Goal: Transaction & Acquisition: Obtain resource

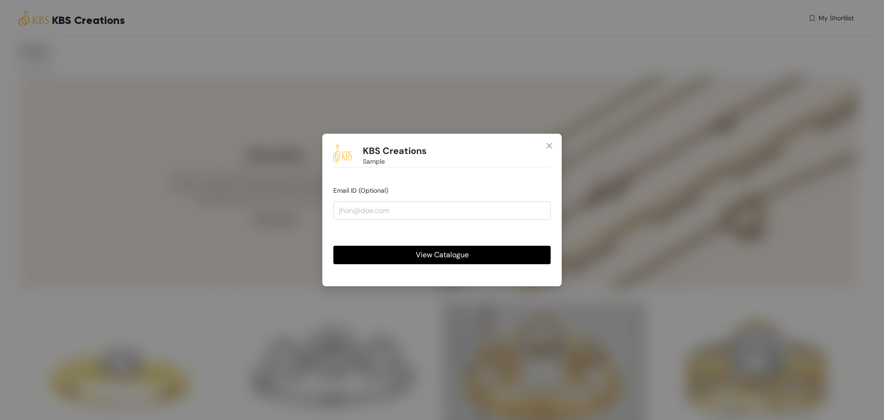
click at [478, 255] on button "View Catalogue" at bounding box center [442, 255] width 217 height 18
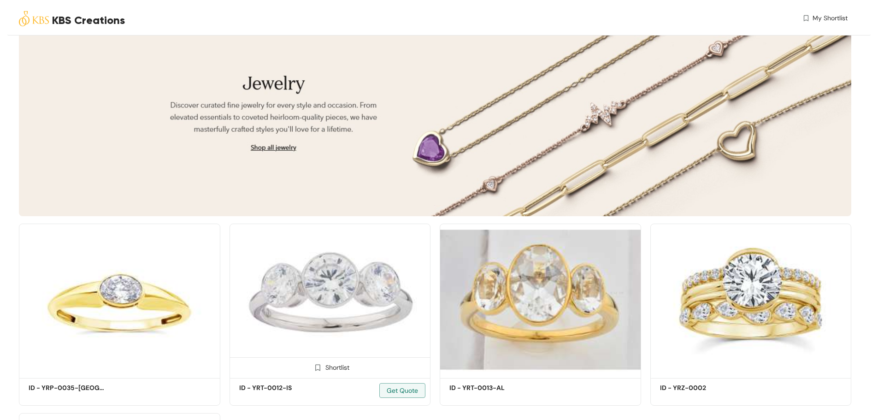
scroll to position [107, 0]
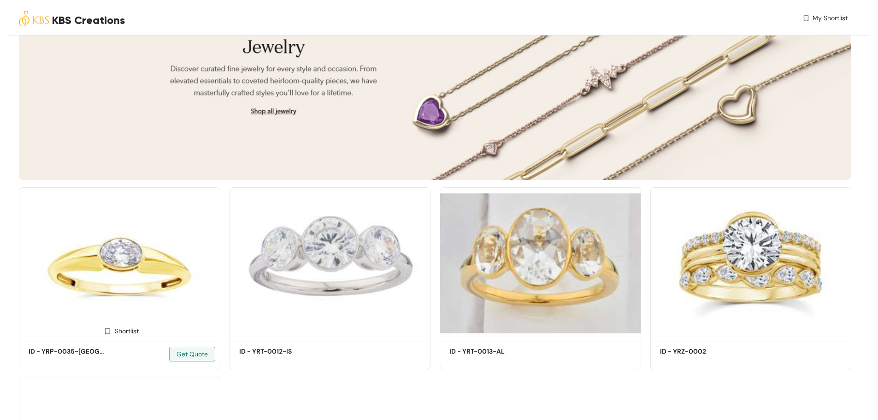
click at [128, 243] on img at bounding box center [119, 263] width 201 height 152
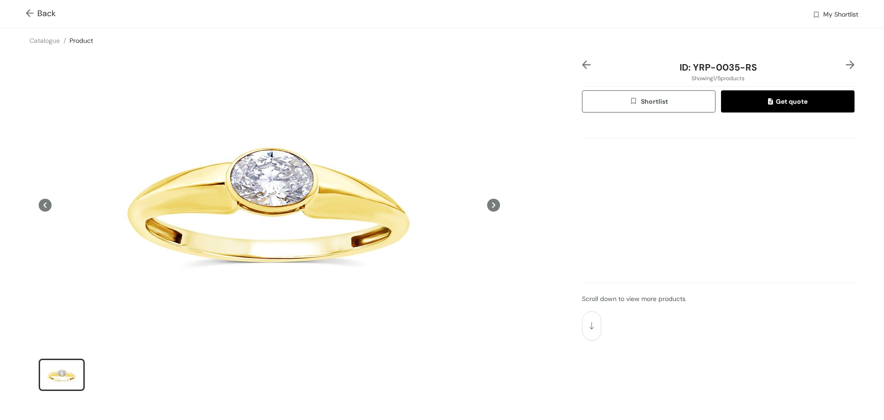
click at [26, 8] on span at bounding box center [32, 13] width 12 height 11
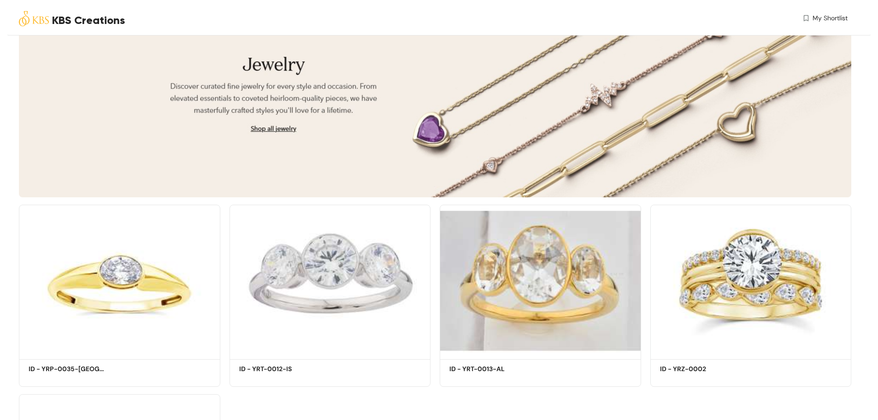
scroll to position [107, 0]
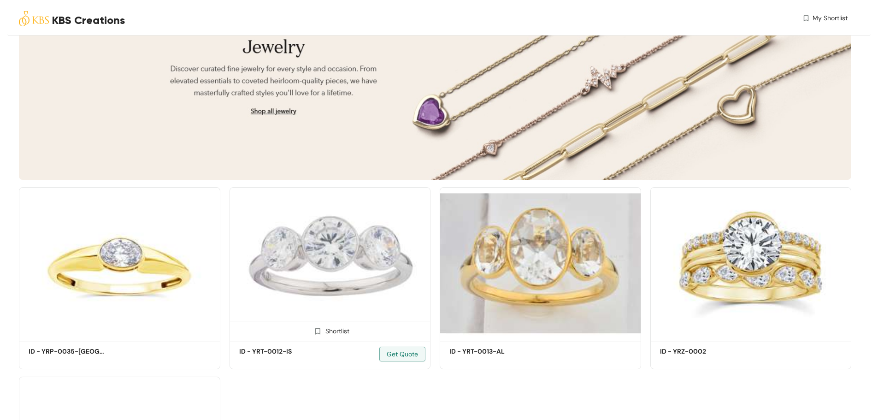
drag, startPoint x: 340, startPoint y: 330, endPoint x: 360, endPoint y: 332, distance: 19.9
click at [341, 329] on div "Shortlist" at bounding box center [329, 330] width 39 height 9
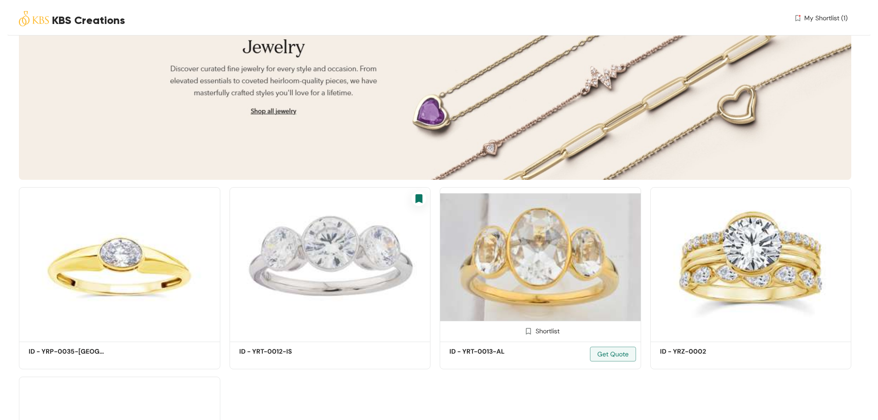
drag, startPoint x: 544, startPoint y: 335, endPoint x: 546, endPoint y: 330, distance: 5.4
click at [546, 332] on div "Shortlist" at bounding box center [540, 330] width 200 height 18
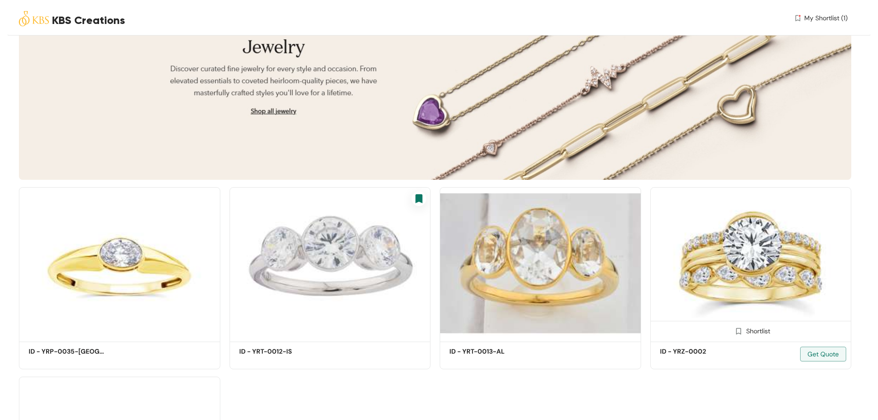
click at [751, 331] on div "Shortlist" at bounding box center [750, 330] width 39 height 9
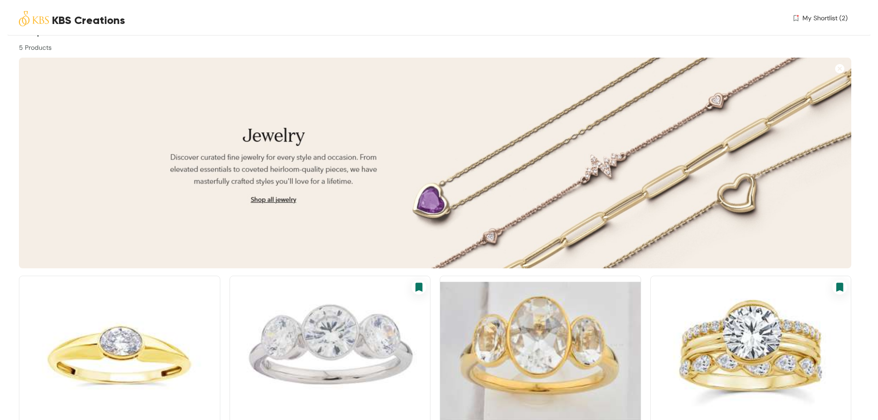
scroll to position [0, 0]
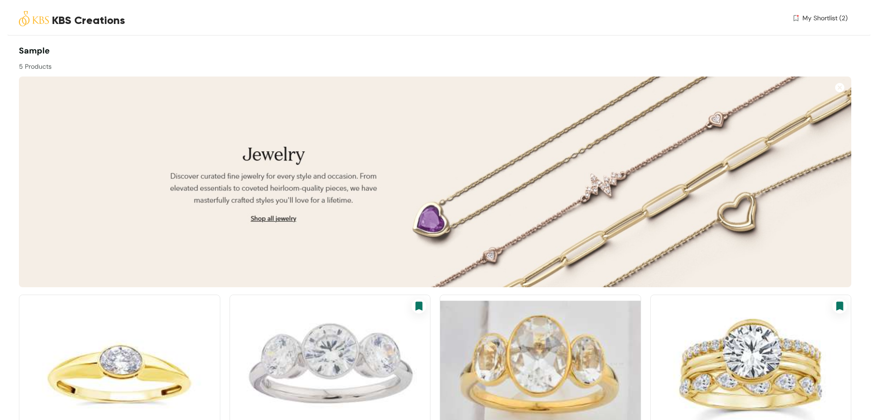
click at [825, 22] on span "My Shortlist (2)" at bounding box center [824, 18] width 45 height 10
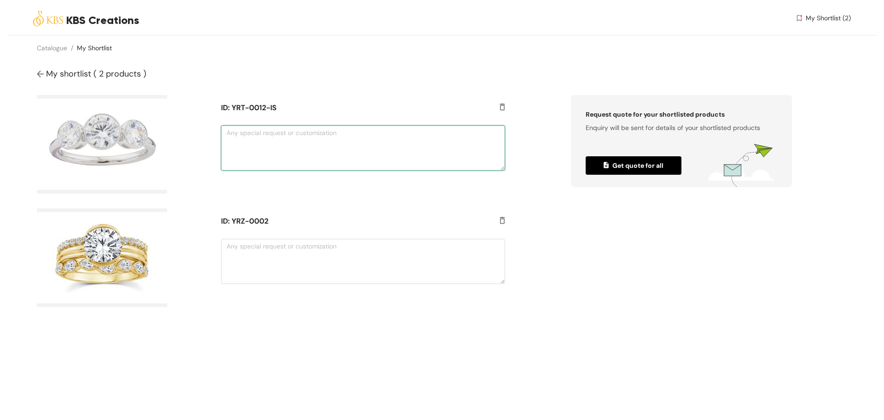
click at [314, 154] on textarea at bounding box center [363, 147] width 284 height 45
type textarea "in pear shape"
click at [298, 266] on textarea at bounding box center [363, 261] width 284 height 45
click at [657, 161] on span "Get quote for all" at bounding box center [634, 165] width 60 height 10
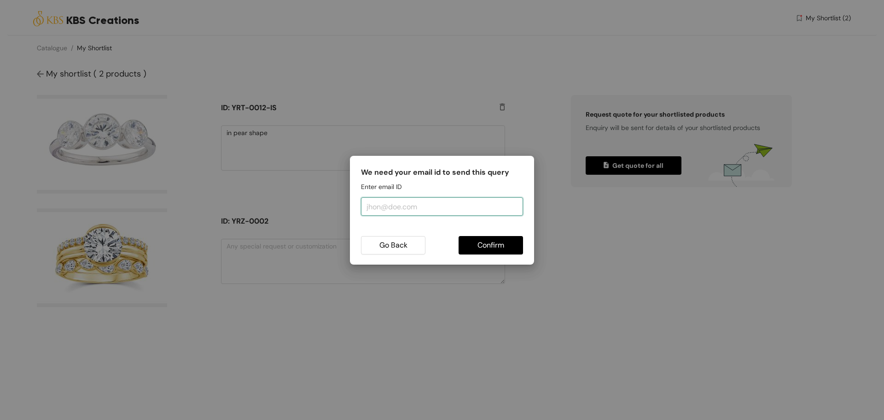
click at [432, 201] on input "email" at bounding box center [442, 206] width 162 height 18
drag, startPoint x: 313, startPoint y: 168, endPoint x: 201, endPoint y: 140, distance: 115.3
click at [193, 141] on div "We need your email id to send this query Enter email ID [EMAIL_ADDRESS][DOMAIN_…" at bounding box center [442, 210] width 884 height 420
type input "[EMAIL_ADDRESS][DOMAIN_NAME]"
click at [501, 242] on span "Confirm" at bounding box center [491, 245] width 27 height 12
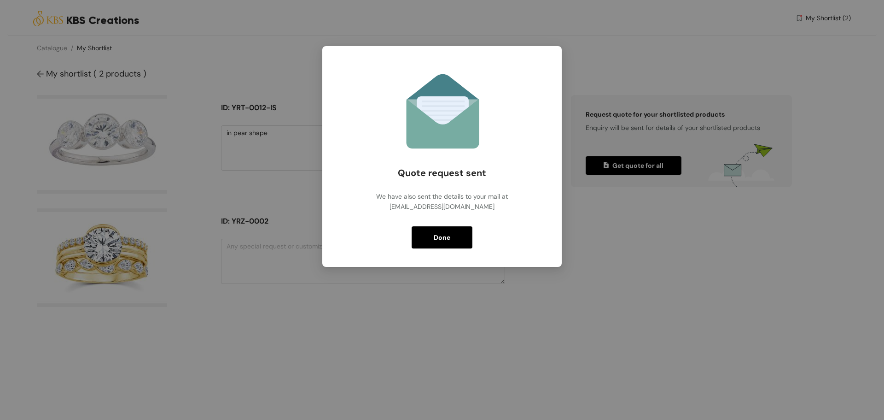
click at [438, 239] on span "Done" at bounding box center [442, 237] width 17 height 10
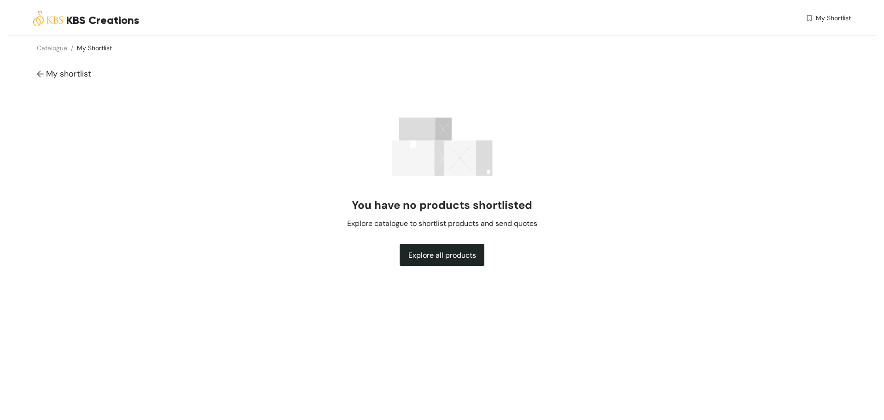
click at [39, 70] on img at bounding box center [41, 75] width 9 height 10
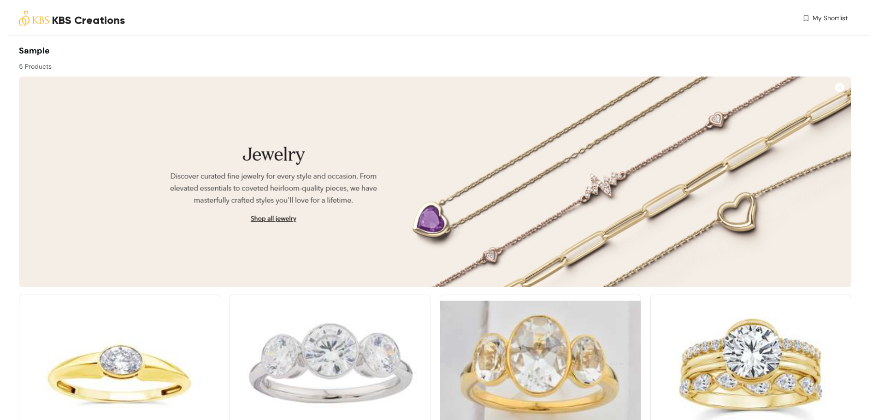
scroll to position [107, 0]
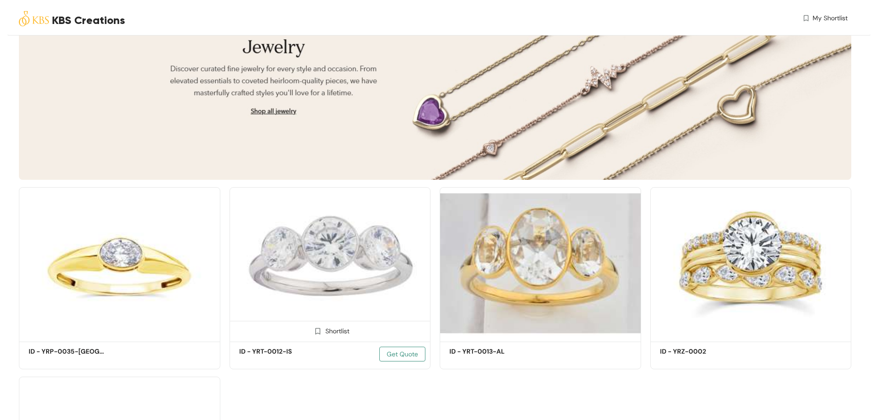
click at [402, 352] on span "Get Quote" at bounding box center [401, 354] width 31 height 10
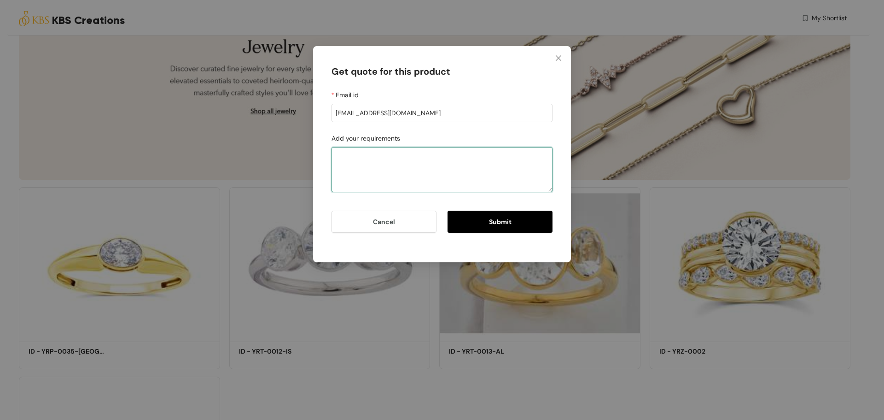
click at [415, 165] on textarea "Add your requirements" at bounding box center [442, 169] width 221 height 45
click at [560, 54] on icon "close" at bounding box center [558, 57] width 7 height 7
